Goal: Task Accomplishment & Management: Use online tool/utility

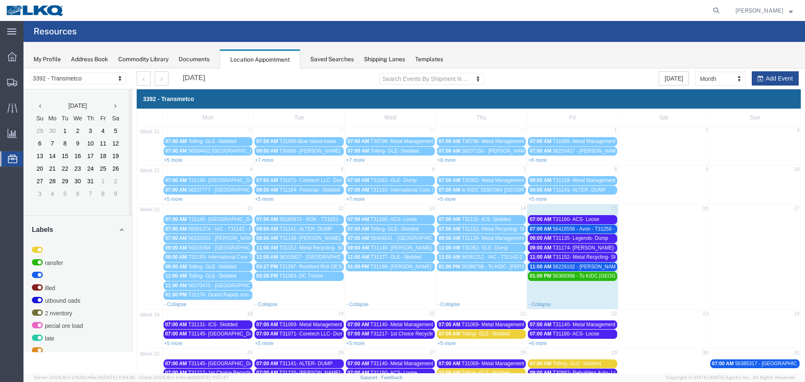
click at [570, 220] on span "T31160- ACS- Loose" at bounding box center [576, 219] width 47 height 6
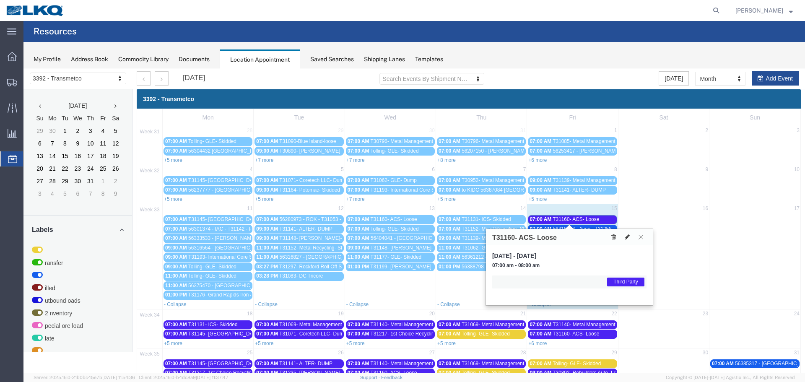
click at [623, 237] on button at bounding box center [628, 237] width 12 height 9
select select "1"
select select "23"
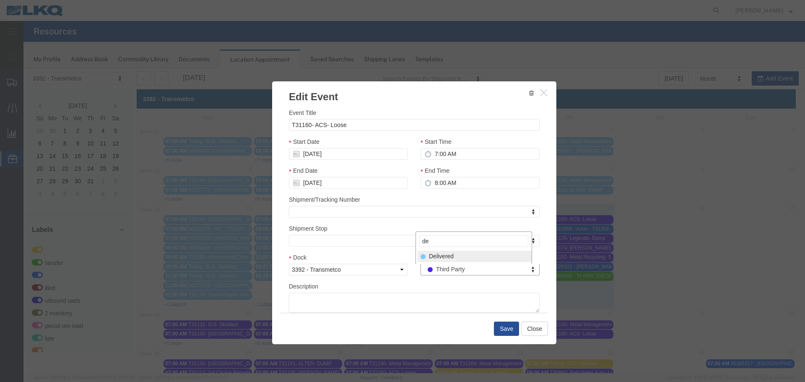
type input "de"
select select "40"
click at [499, 326] on button "Save" at bounding box center [506, 329] width 25 height 14
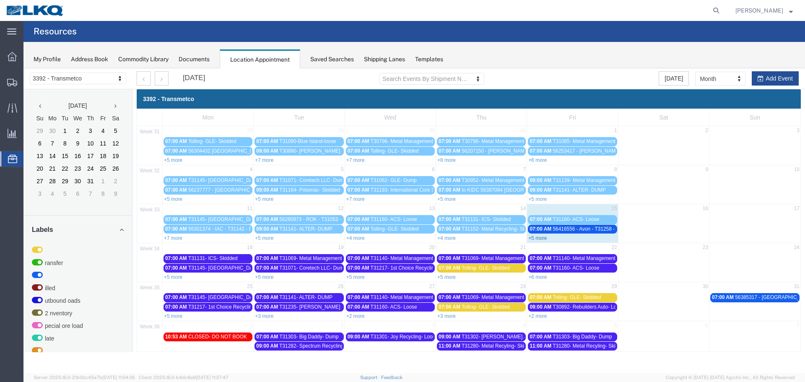
click at [536, 240] on link "+5 more" at bounding box center [538, 238] width 18 height 6
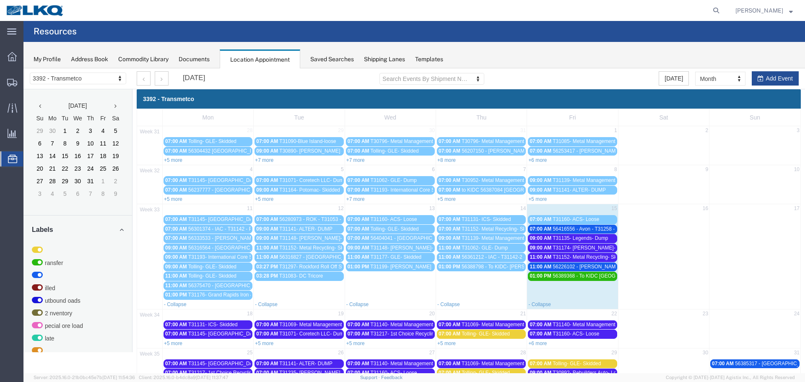
click at [559, 260] on span "T31152- Metal Recycling- Skidded" at bounding box center [591, 257] width 76 height 6
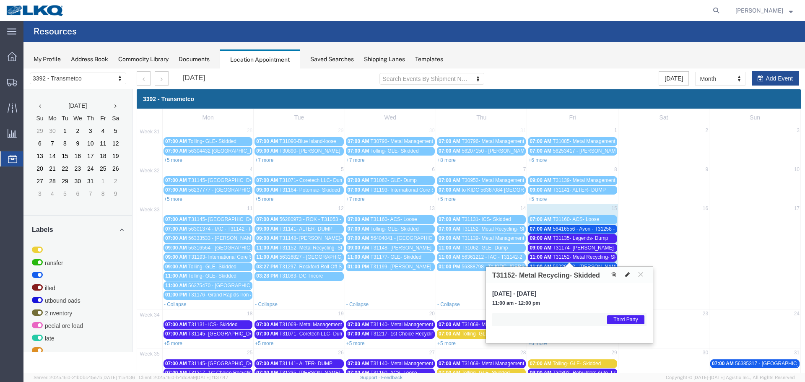
click at [625, 273] on icon at bounding box center [627, 275] width 5 height 6
select select "1"
select select "23"
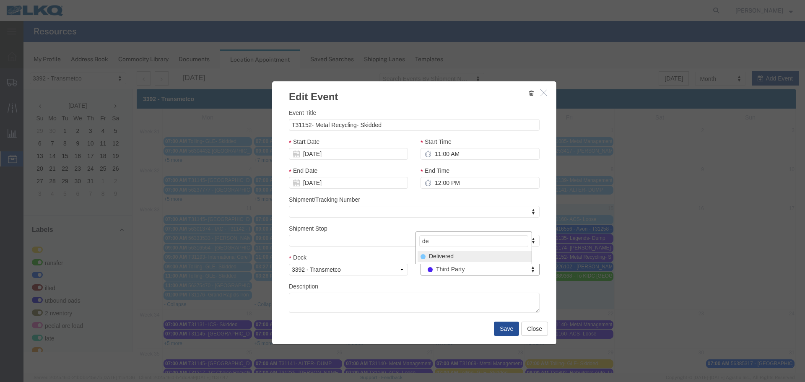
type input "de"
select select "40"
click at [507, 326] on button "Save" at bounding box center [506, 329] width 25 height 14
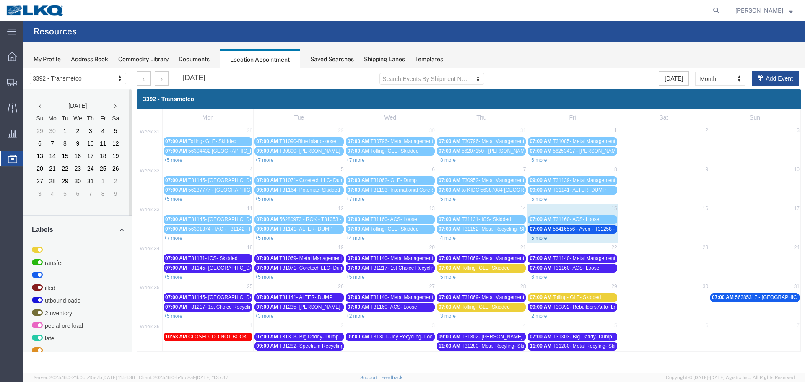
click at [537, 237] on link "+5 more" at bounding box center [538, 238] width 18 height 6
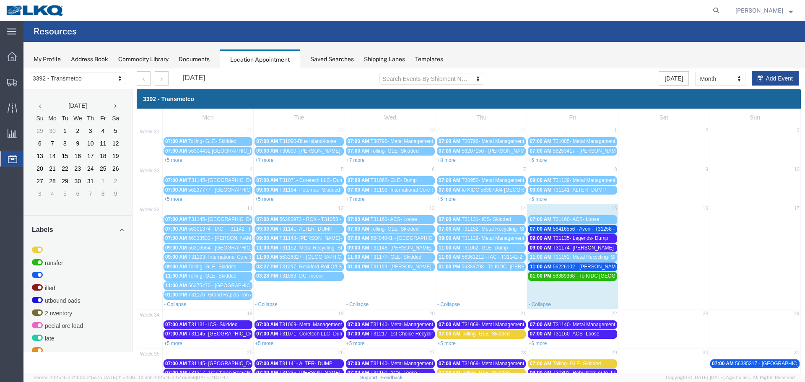
click at [546, 260] on span "11:00 AM" at bounding box center [541, 257] width 22 height 6
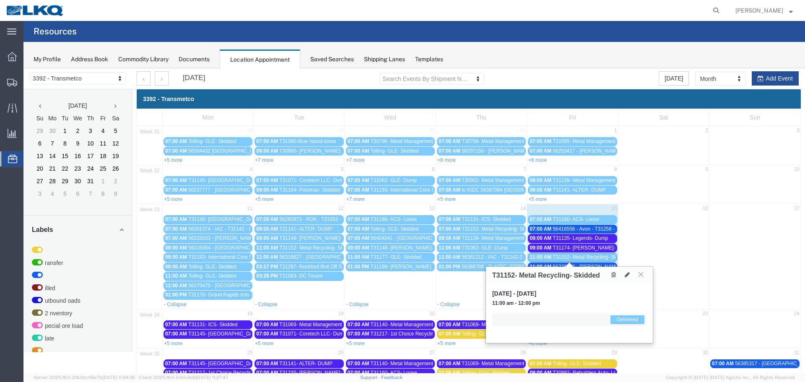
click at [641, 278] on button at bounding box center [641, 275] width 11 height 8
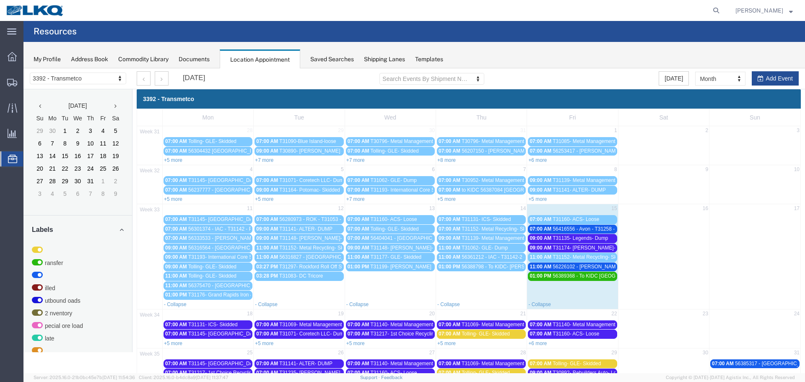
click at [607, 264] on span "56226102 - [PERSON_NAME] - T31173 - Palletized" at bounding box center [610, 267] width 115 height 6
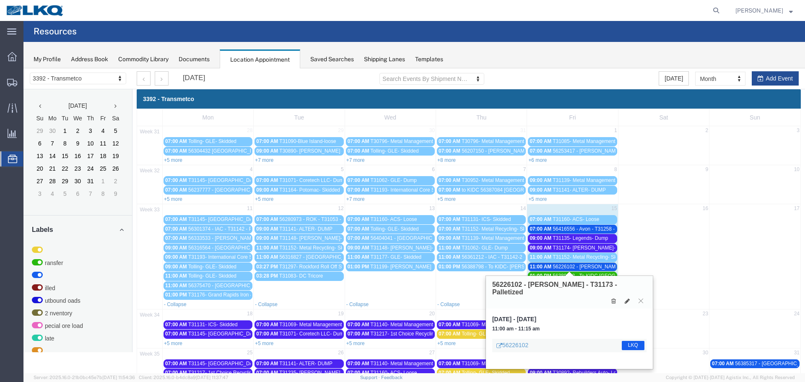
click at [595, 227] on span "56416556 - Avon - T31258 - Palletized" at bounding box center [595, 229] width 85 height 6
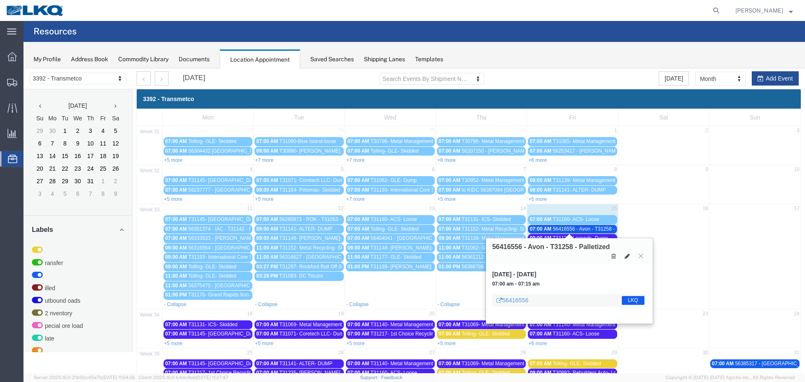
click at [625, 255] on icon at bounding box center [627, 256] width 5 height 6
select select "1"
select select "22"
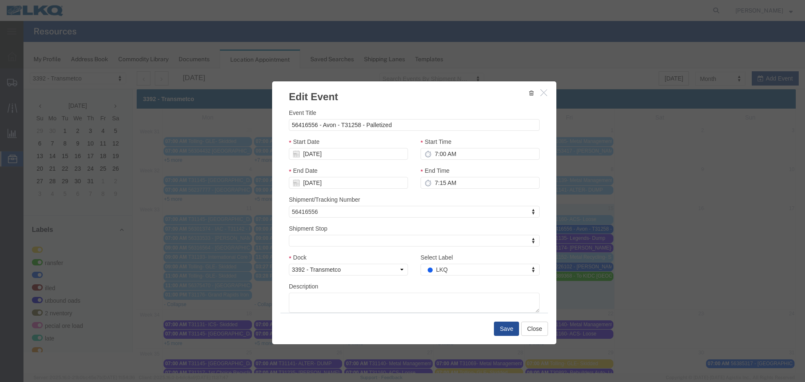
select select
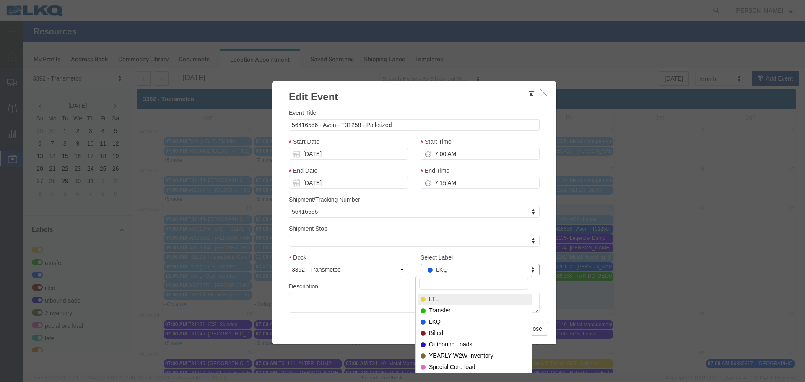
click at [474, 284] on input "Select Label" at bounding box center [474, 284] width 109 height 12
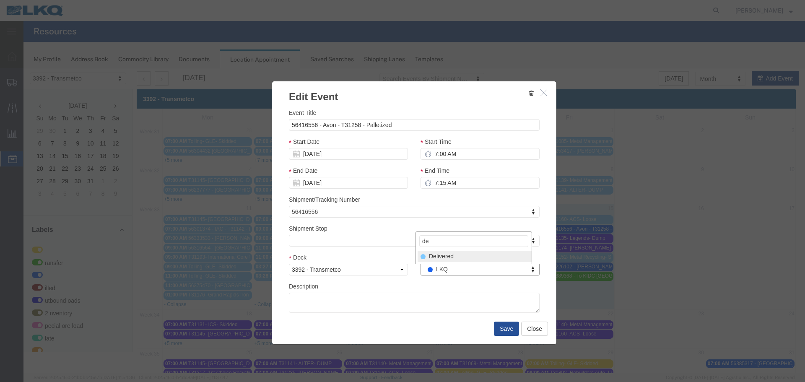
type input "de"
select select "40"
click at [502, 334] on button "Save" at bounding box center [506, 329] width 25 height 14
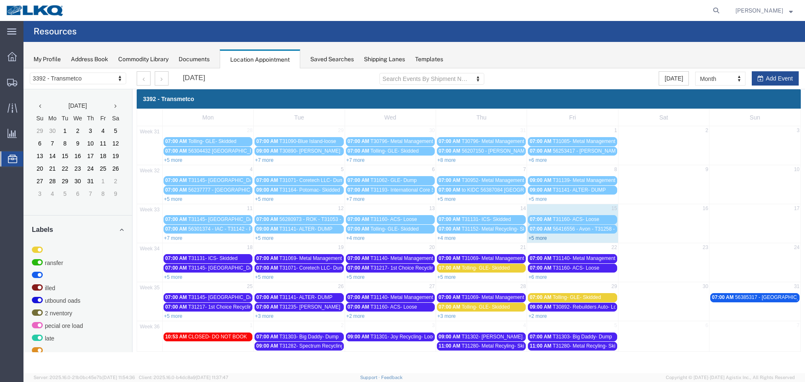
click at [538, 240] on link "+5 more" at bounding box center [538, 238] width 18 height 6
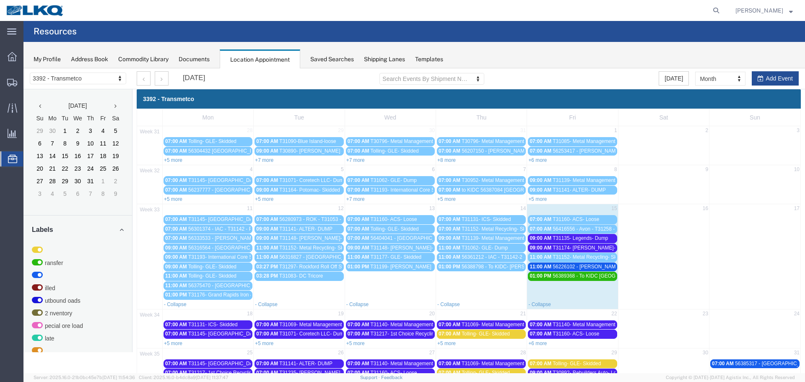
click at [578, 231] on span "56416556 - Avon - T31258 - Palletized" at bounding box center [595, 229] width 85 height 6
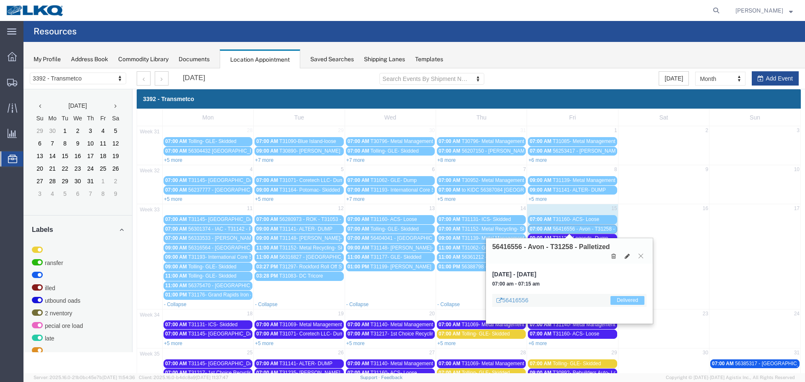
click at [640, 257] on icon at bounding box center [641, 255] width 5 height 5
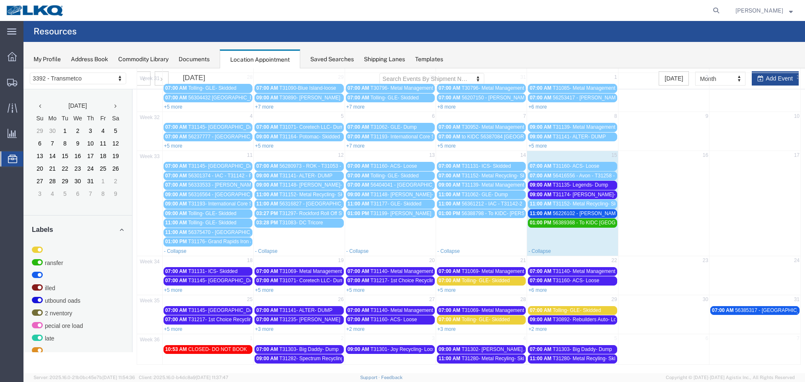
scroll to position [54, 0]
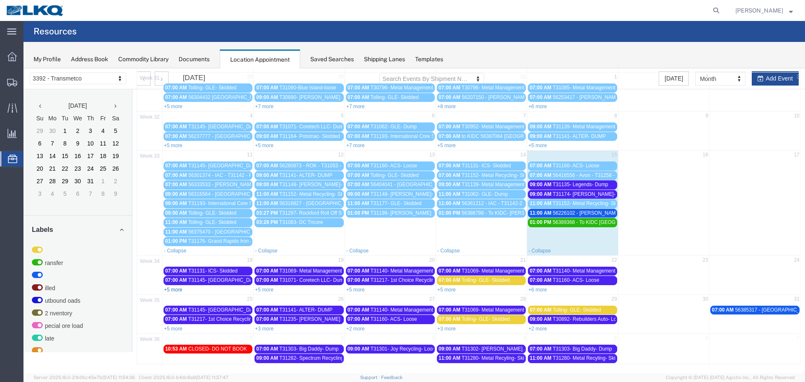
click at [176, 290] on link "+5 more" at bounding box center [173, 290] width 18 height 6
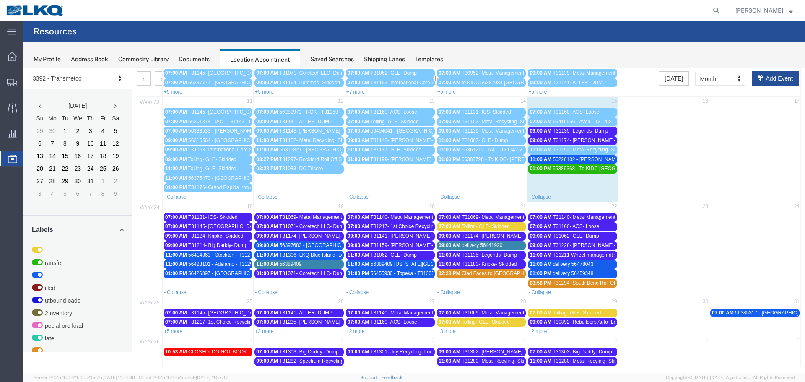
scroll to position [110, 0]
